Goal: Task Accomplishment & Management: Use online tool/utility

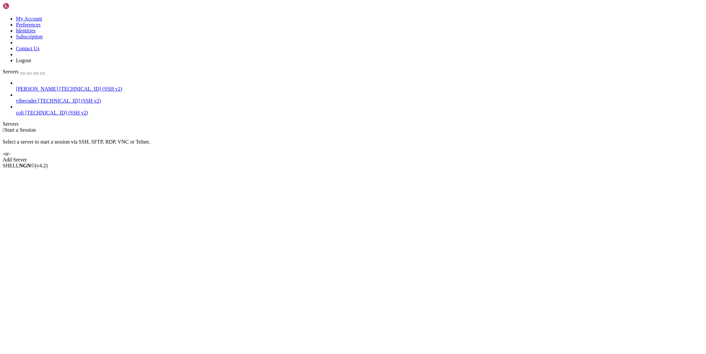
click at [65, 86] on span "[TECHNICAL_ID] (SSH v2)" at bounding box center [90, 89] width 63 height 6
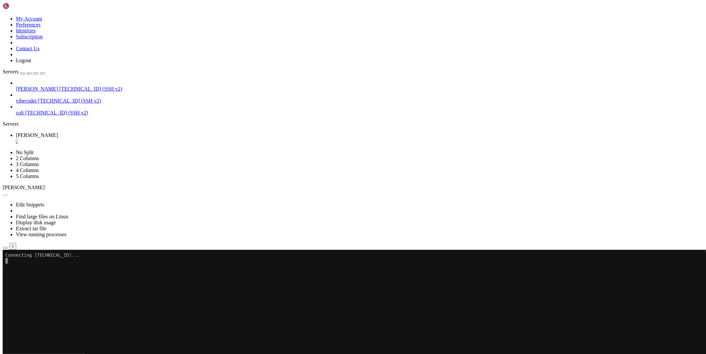
click at [8, 247] on button "button" at bounding box center [5, 248] width 5 height 2
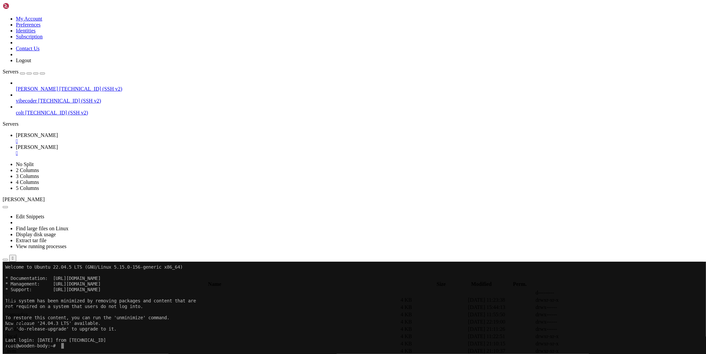
scroll to position [110, 0]
click at [24, 297] on span " database" at bounding box center [14, 300] width 20 height 6
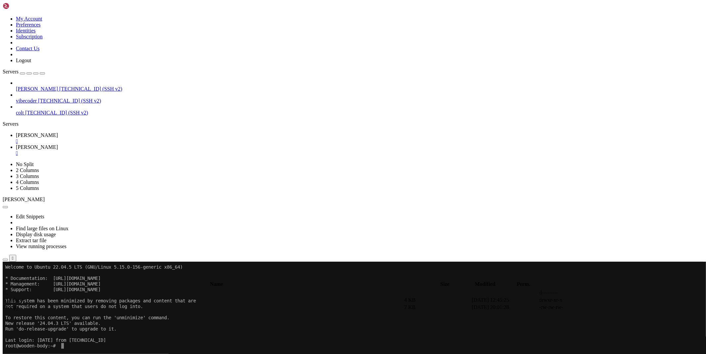
click at [24, 297] on span " database" at bounding box center [14, 300] width 20 height 6
type input "/root/mauslink/database"
click at [607, 307] on link at bounding box center [607, 307] width 0 height 0
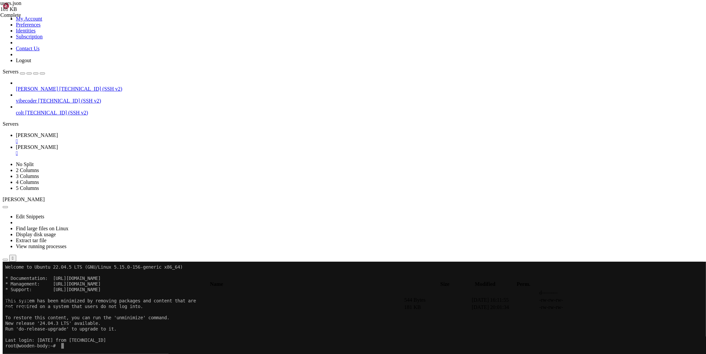
type textarea "} }"
